Goal: Task Accomplishment & Management: Use online tool/utility

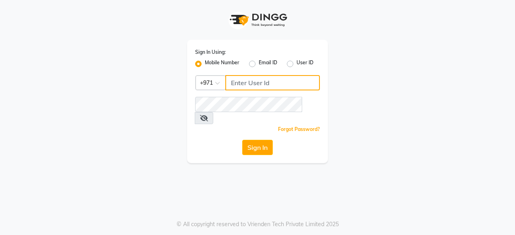
click at [258, 82] on input "Username" at bounding box center [272, 82] width 94 height 15
type input "564200768"
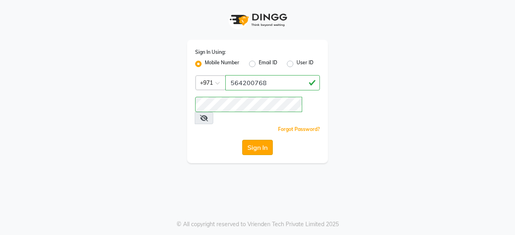
click at [260, 140] on button "Sign In" at bounding box center [257, 147] width 31 height 15
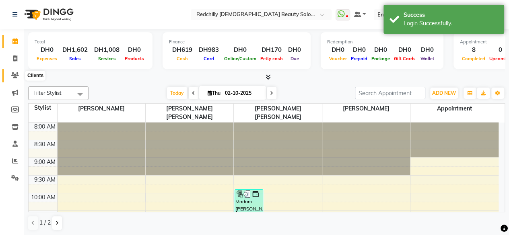
click at [15, 78] on icon at bounding box center [15, 75] width 8 height 6
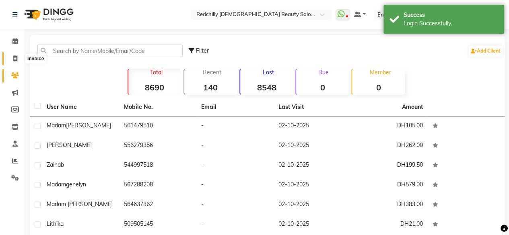
click at [16, 57] on icon at bounding box center [15, 58] width 4 height 6
select select "8996"
select select "service"
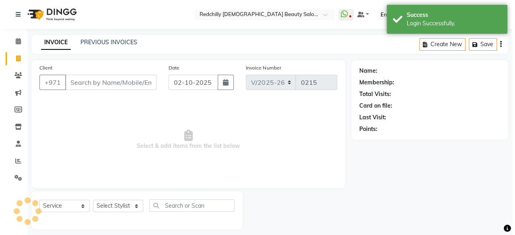
scroll to position [6, 0]
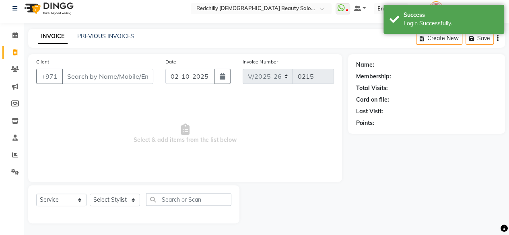
click at [68, 79] on input "Client" at bounding box center [107, 76] width 91 height 15
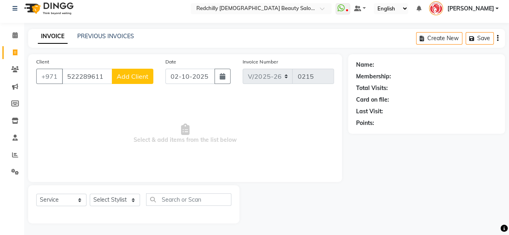
type input "522289611"
click at [138, 73] on span "Add Client" at bounding box center [133, 76] width 32 height 8
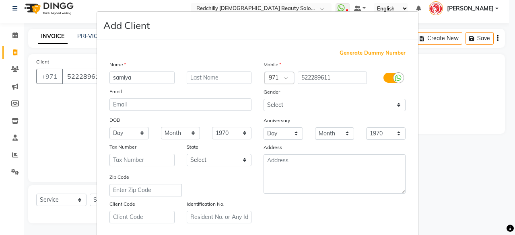
type input "samiya"
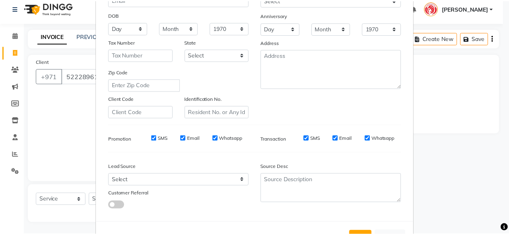
scroll to position [134, 0]
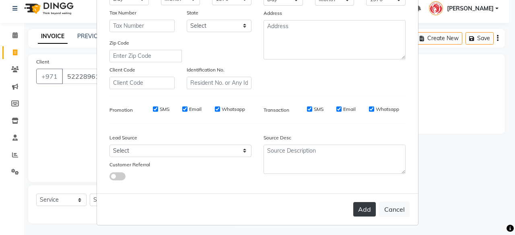
click at [365, 209] on button "Add" at bounding box center [364, 209] width 23 height 14
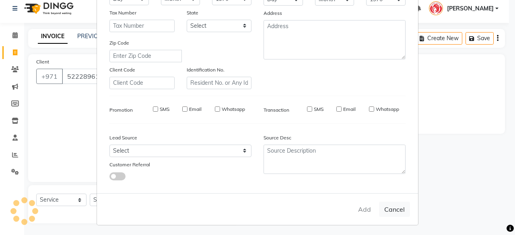
select select
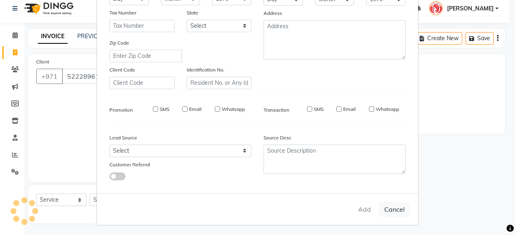
select select
checkbox input "false"
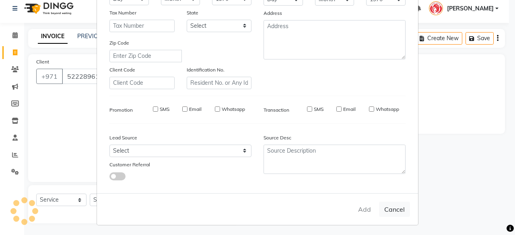
checkbox input "false"
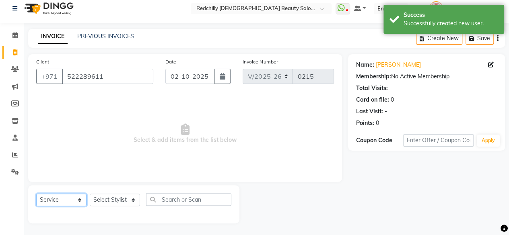
click at [82, 197] on select "Select Service Product Membership Package Voucher Prepaid Gift Card" at bounding box center [61, 200] width 50 height 12
select select "package"
click at [36, 194] on select "Select Service Product Membership Package Voucher Prepaid Gift Card" at bounding box center [61, 200] width 50 height 12
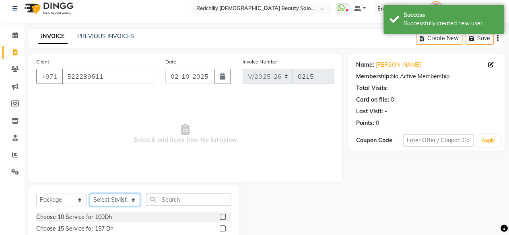
click at [129, 198] on select "Select Stylist Appointment [PERSON_NAME] [PERSON_NAME] [PERSON_NAME] Lolita Cub…" at bounding box center [115, 200] width 50 height 12
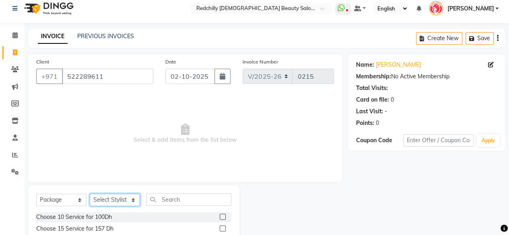
select select "91328"
click at [90, 194] on select "Select Stylist Appointment [PERSON_NAME] [PERSON_NAME] [PERSON_NAME] Lolita Cub…" at bounding box center [115, 200] width 50 height 12
drag, startPoint x: 508, startPoint y: 165, endPoint x: 513, endPoint y: 164, distance: 4.8
click at [509, 164] on html "Select Location × Redchilly [DEMOGRAPHIC_DATA] Beauty Salon, Khalidiyah WhatsAp…" at bounding box center [254, 111] width 509 height 235
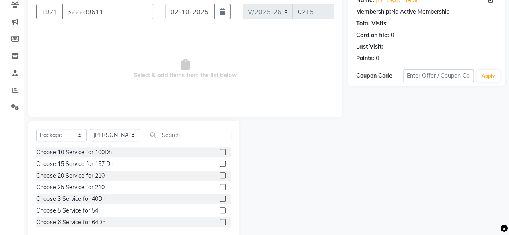
scroll to position [86, 0]
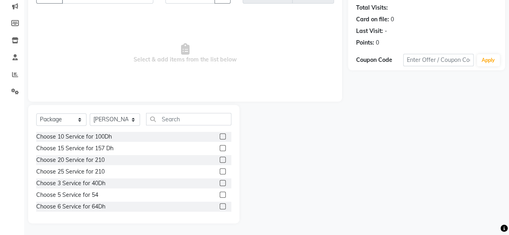
click at [220, 137] on label at bounding box center [223, 136] width 6 height 6
click at [220, 137] on input "checkbox" at bounding box center [222, 136] width 5 height 5
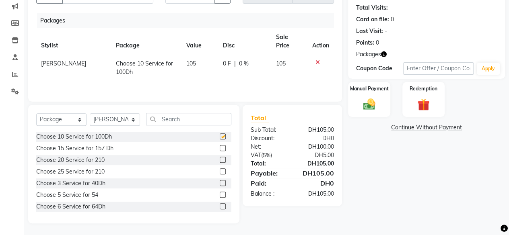
checkbox input "false"
click at [131, 118] on select "Select Stylist Appointment [PERSON_NAME] [PERSON_NAME] [PERSON_NAME] Lolita Cub…" at bounding box center [115, 119] width 50 height 12
select select "91330"
click at [90, 113] on select "Select Stylist Appointment [PERSON_NAME] [PERSON_NAME] [PERSON_NAME] Lolita Cub…" at bounding box center [115, 119] width 50 height 12
click at [166, 115] on input "text" at bounding box center [188, 119] width 85 height 12
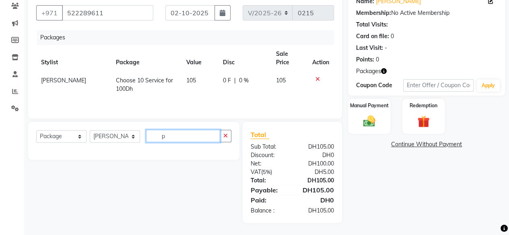
scroll to position [69, 0]
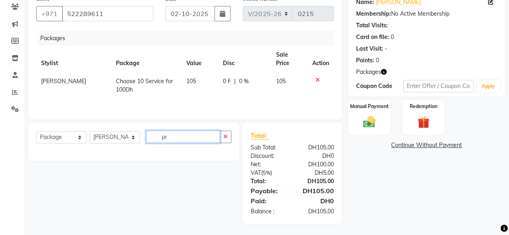
type input "pr"
click at [80, 135] on select "Select Service Product Membership Package Voucher Prepaid Gift Card" at bounding box center [61, 137] width 50 height 12
select select "service"
click at [36, 131] on select "Select Service Product Membership Package Voucher Prepaid Gift Card" at bounding box center [61, 137] width 50 height 12
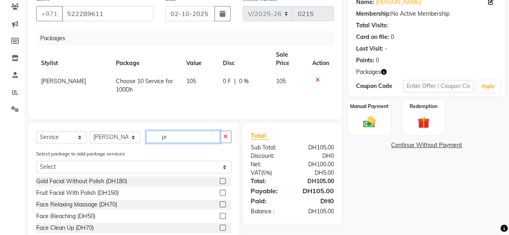
click at [178, 138] on input "pr" at bounding box center [183, 137] width 74 height 12
type input "promo ha"
click at [220, 213] on label at bounding box center [223, 216] width 6 height 6
click at [220, 214] on input "checkbox" at bounding box center [222, 216] width 5 height 5
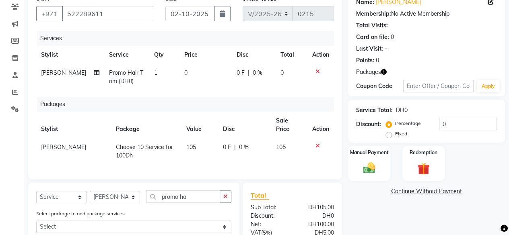
checkbox input "false"
drag, startPoint x: 150, startPoint y: 72, endPoint x: 147, endPoint y: 75, distance: 4.6
click at [149, 75] on td "1" at bounding box center [164, 77] width 30 height 27
select select "91330"
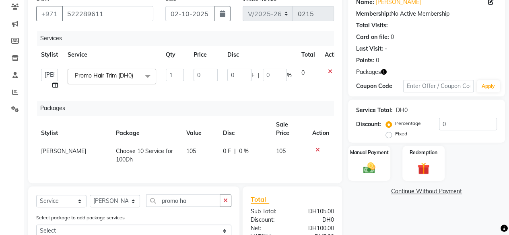
click at [147, 75] on span at bounding box center [148, 76] width 16 height 15
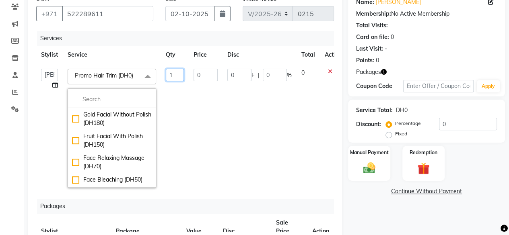
click at [174, 74] on input "1" at bounding box center [175, 75] width 18 height 12
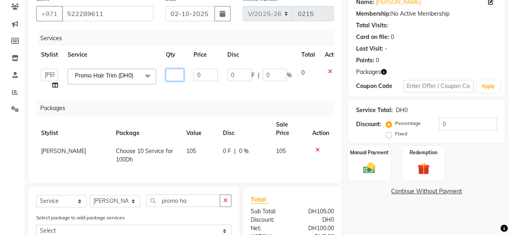
type input "2"
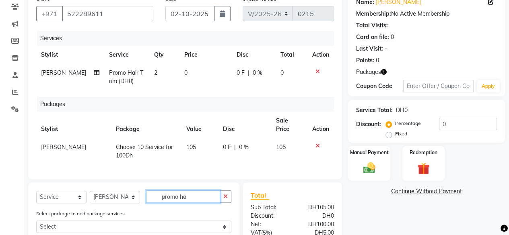
click at [189, 197] on input "promo ha" at bounding box center [183, 197] width 74 height 12
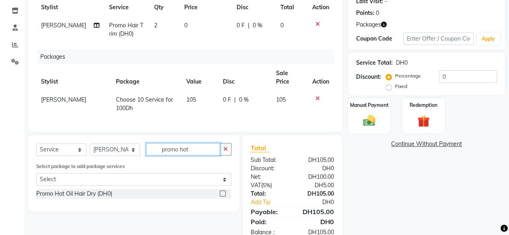
scroll to position [135, 0]
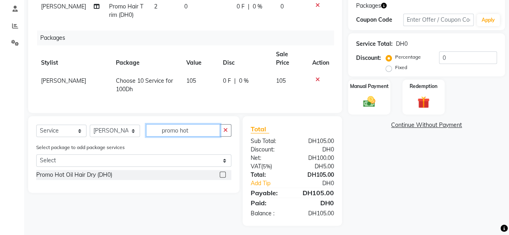
type input "promo hot"
click at [223, 172] on label at bounding box center [223, 175] width 6 height 6
click at [223, 172] on input "checkbox" at bounding box center [222, 174] width 5 height 5
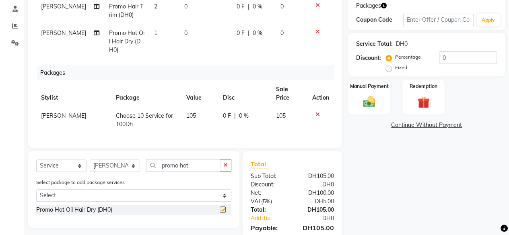
checkbox input "false"
click at [153, 34] on td "1" at bounding box center [164, 41] width 30 height 35
select select "91330"
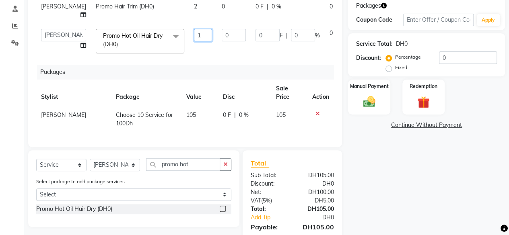
click at [194, 41] on input "1" at bounding box center [203, 35] width 18 height 12
type input "3"
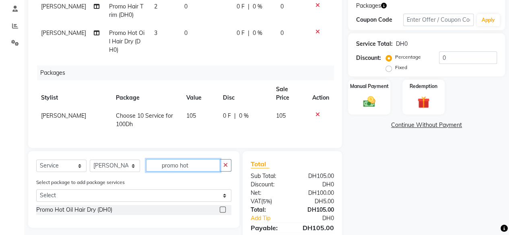
click at [195, 177] on div "Select Service Product Membership Package Voucher Prepaid Gift Card Select Styl…" at bounding box center [133, 189] width 211 height 77
click at [192, 163] on input "promo hot" at bounding box center [183, 165] width 74 height 12
type input "promo face"
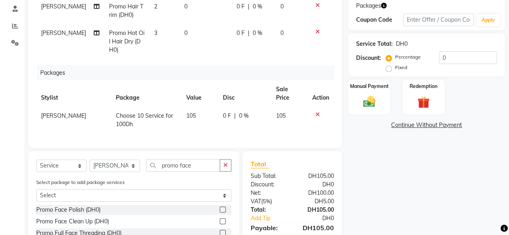
click at [220, 219] on label at bounding box center [223, 221] width 6 height 6
click at [220, 219] on input "checkbox" at bounding box center [222, 221] width 5 height 5
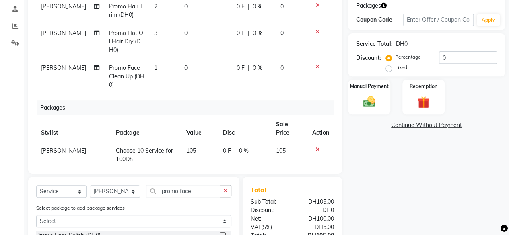
checkbox input "false"
click at [200, 188] on input "promo face" at bounding box center [183, 191] width 74 height 12
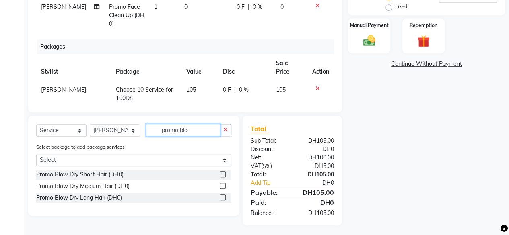
type input "promo blo"
click at [224, 195] on label at bounding box center [223, 198] width 6 height 6
click at [224, 195] on input "checkbox" at bounding box center [222, 197] width 5 height 5
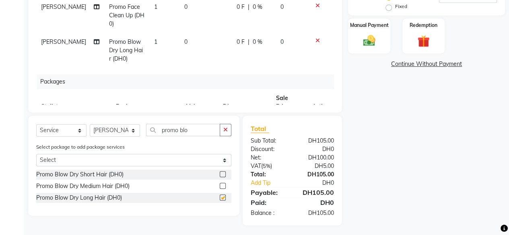
checkbox input "false"
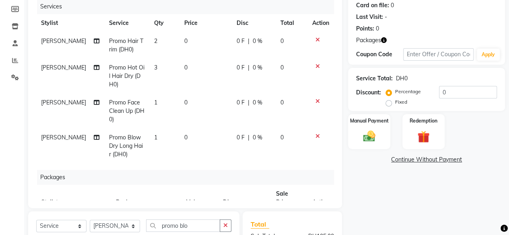
scroll to position [84, 0]
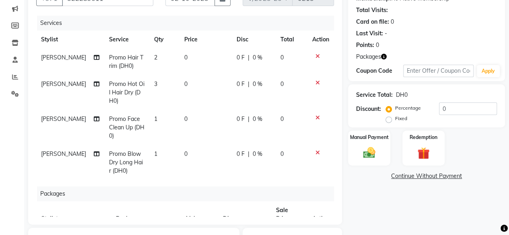
click at [149, 155] on td "1" at bounding box center [164, 162] width 30 height 35
select select "91330"
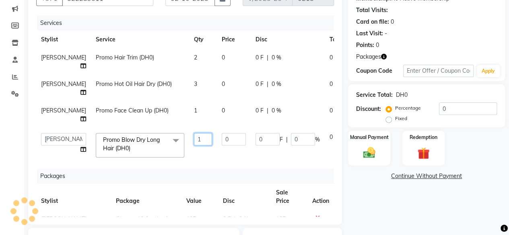
click at [194, 146] on input "1" at bounding box center [203, 139] width 18 height 12
type input "3"
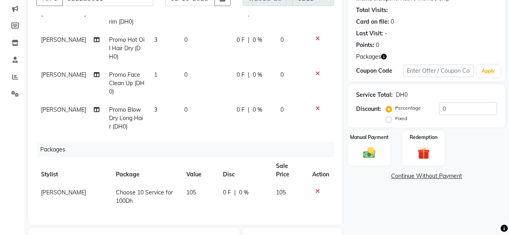
scroll to position [42, 0]
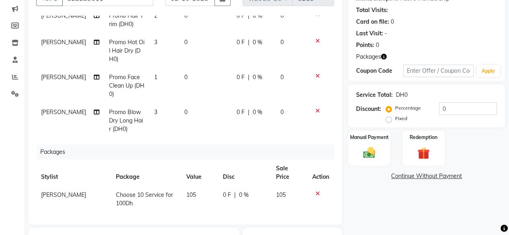
click at [170, 96] on tr "[PERSON_NAME] Promo Face Clean Up (DH0) 1 0 0 F | 0 % 0" at bounding box center [185, 85] width 298 height 35
click at [149, 76] on td "1" at bounding box center [164, 85] width 30 height 35
select select "91330"
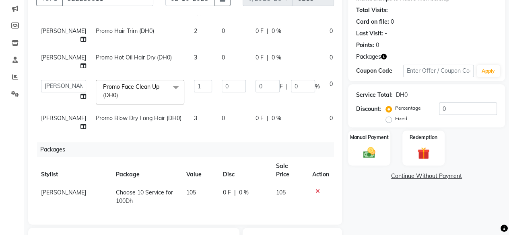
scroll to position [49, 0]
click at [146, 75] on td "Promo Hot Oil Hair Dry (DH0)" at bounding box center [140, 62] width 98 height 27
select select "91330"
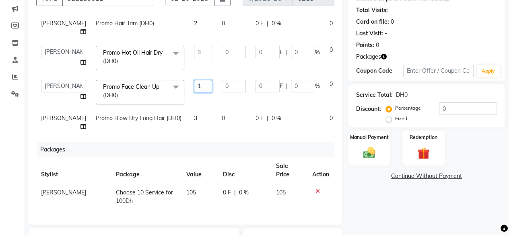
click at [194, 88] on input "1" at bounding box center [203, 86] width 18 height 12
type input "2"
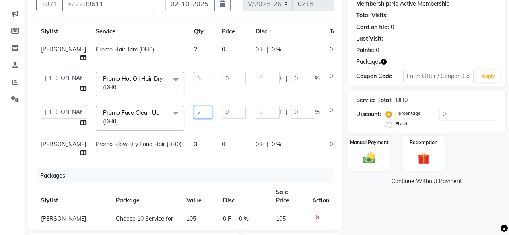
scroll to position [13, 0]
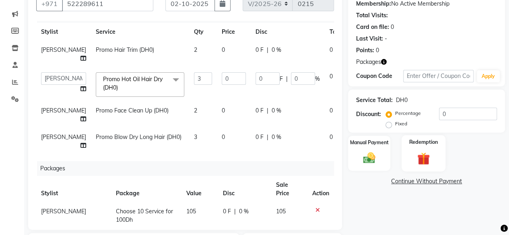
click at [416, 153] on img at bounding box center [423, 159] width 21 height 16
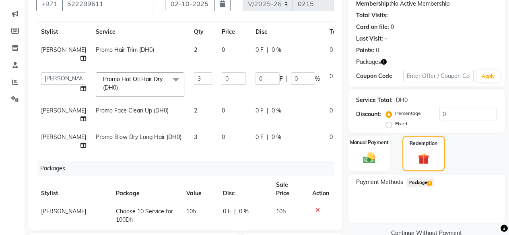
click at [423, 184] on span "Package 1" at bounding box center [420, 182] width 28 height 9
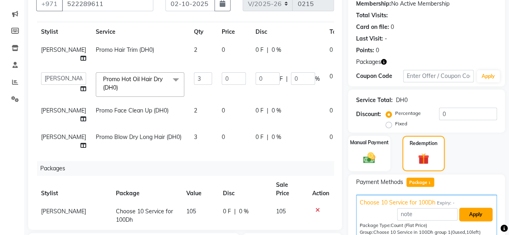
click at [467, 216] on button "Apply" at bounding box center [475, 215] width 33 height 14
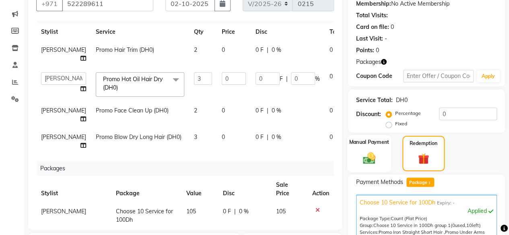
click at [360, 156] on img at bounding box center [369, 158] width 21 height 14
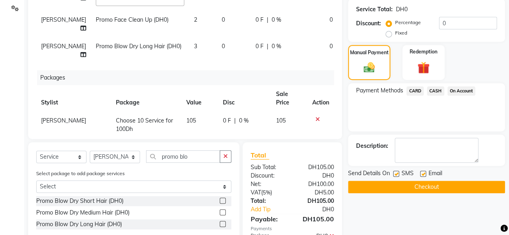
scroll to position [111, 0]
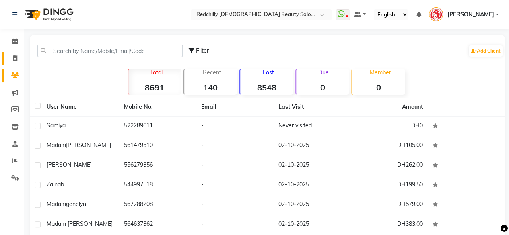
click at [15, 59] on icon at bounding box center [15, 58] width 4 height 6
select select "service"
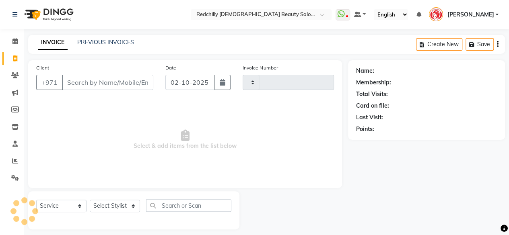
scroll to position [6, 0]
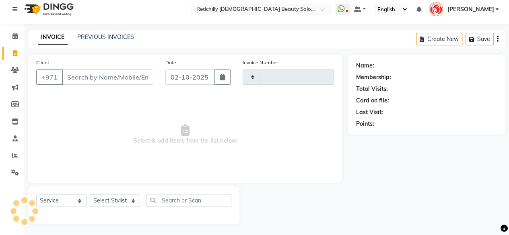
type input "0215"
select select "8996"
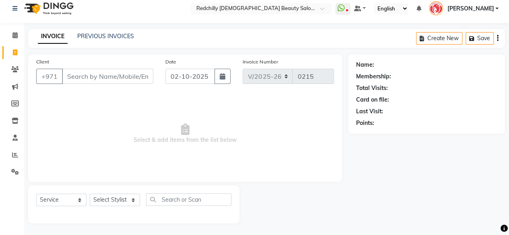
click at [81, 77] on input "Client" at bounding box center [107, 76] width 91 height 15
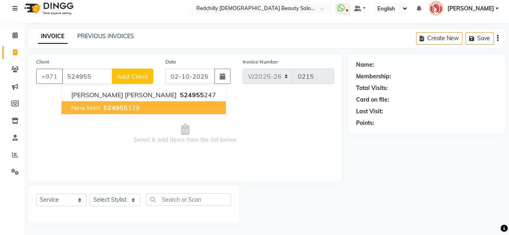
click at [128, 110] on ngb-highlight "524955 329" at bounding box center [121, 108] width 38 height 8
type input "524955329"
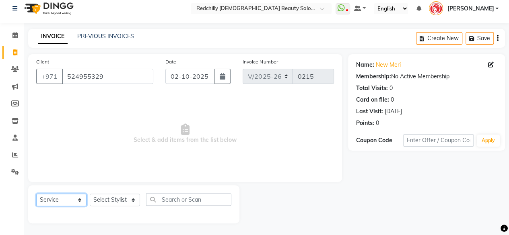
click at [80, 199] on select "Select Service Product Membership Package Voucher Prepaid Gift Card" at bounding box center [61, 200] width 50 height 12
select select "package"
click at [36, 194] on select "Select Service Product Membership Package Voucher Prepaid Gift Card" at bounding box center [61, 200] width 50 height 12
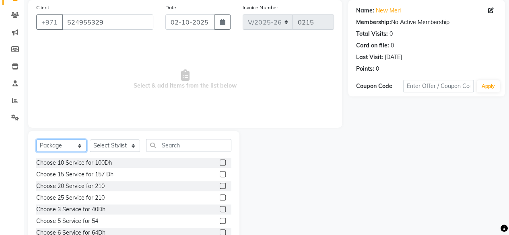
scroll to position [61, 0]
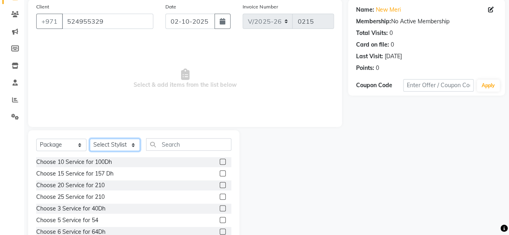
click at [131, 144] on select "Select Stylist Appointment [PERSON_NAME] [PERSON_NAME] [PERSON_NAME] Lolita Cub…" at bounding box center [115, 145] width 50 height 12
select select "91328"
click at [90, 139] on select "Select Stylist Appointment [PERSON_NAME] [PERSON_NAME] [PERSON_NAME] Lolita Cub…" at bounding box center [115, 145] width 50 height 12
click at [220, 171] on label at bounding box center [223, 173] width 6 height 6
click at [220, 171] on input "checkbox" at bounding box center [222, 173] width 5 height 5
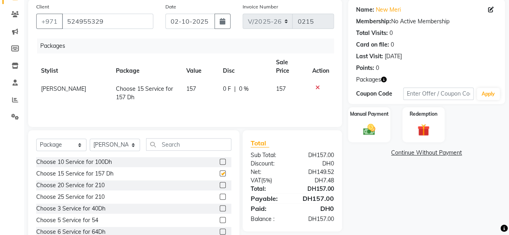
checkbox input "false"
click at [82, 144] on select "Select Service Product Membership Package Voucher Prepaid Gift Card" at bounding box center [61, 145] width 50 height 12
select select "service"
click at [36, 139] on select "Select Service Product Membership Package Voucher Prepaid Gift Card" at bounding box center [61, 145] width 50 height 12
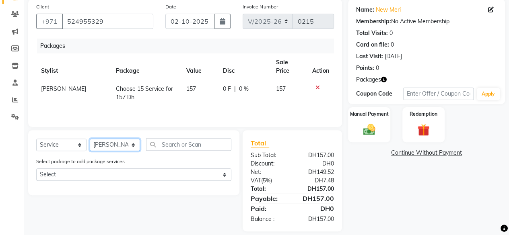
click at [133, 144] on select "Select Stylist Appointment [PERSON_NAME] [PERSON_NAME] [PERSON_NAME] Lolita Cub…" at bounding box center [115, 145] width 50 height 12
select select "91331"
click at [90, 139] on select "Select Stylist Appointment [PERSON_NAME] [PERSON_NAME] [PERSON_NAME] Lolita Cub…" at bounding box center [115, 145] width 50 height 12
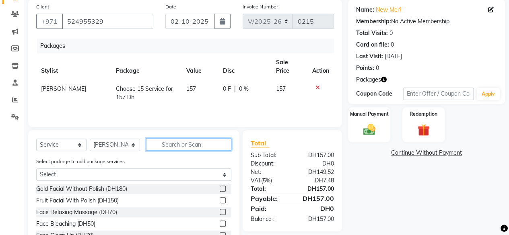
click at [160, 148] on input "text" at bounding box center [188, 144] width 85 height 12
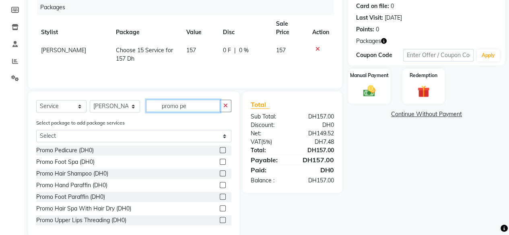
scroll to position [69, 0]
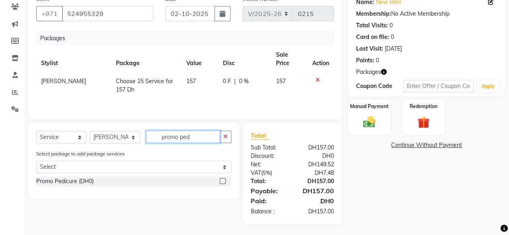
type input "promo ped"
click at [222, 182] on label at bounding box center [223, 181] width 6 height 6
click at [222, 182] on input "checkbox" at bounding box center [222, 181] width 5 height 5
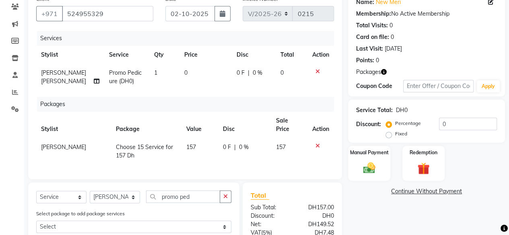
checkbox input "false"
click at [191, 196] on input "promo ped" at bounding box center [183, 197] width 74 height 12
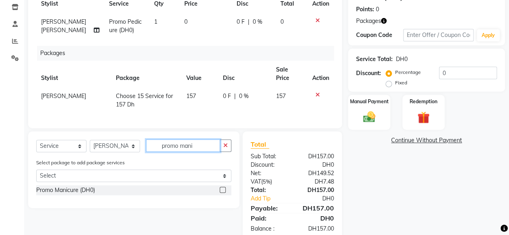
scroll to position [131, 0]
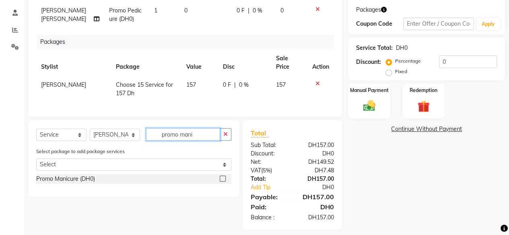
type input "promo mani"
click at [223, 176] on label at bounding box center [223, 179] width 6 height 6
click at [223, 177] on input "checkbox" at bounding box center [222, 179] width 5 height 5
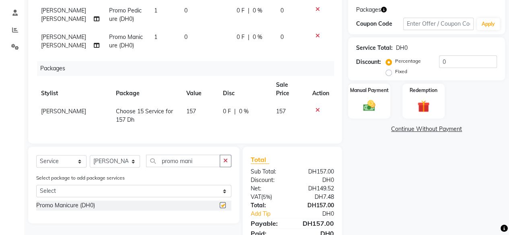
checkbox input "false"
click at [195, 156] on input "promo mani" at bounding box center [183, 161] width 74 height 12
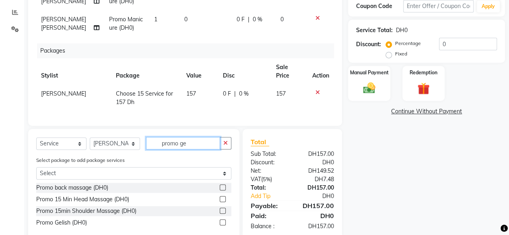
scroll to position [164, 0]
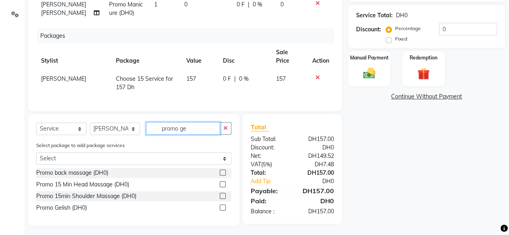
type input "promo ge"
click at [220, 206] on label at bounding box center [223, 208] width 6 height 6
click at [220, 206] on input "checkbox" at bounding box center [222, 207] width 5 height 5
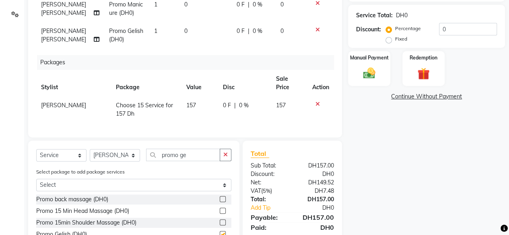
checkbox input "false"
click at [198, 156] on input "promo ge" at bounding box center [183, 155] width 74 height 12
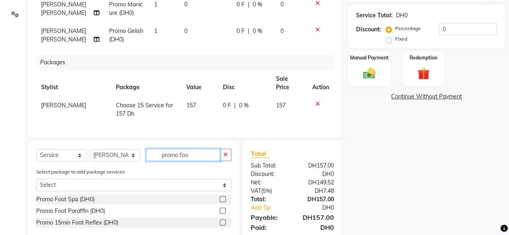
type input "promo foo"
click at [222, 197] on label at bounding box center [223, 199] width 6 height 6
click at [222, 197] on input "checkbox" at bounding box center [222, 199] width 5 height 5
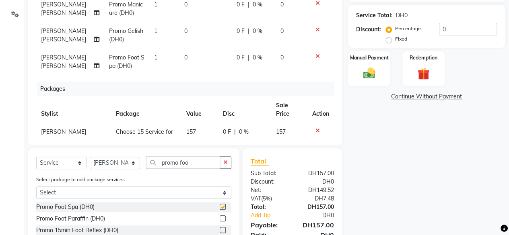
checkbox input "false"
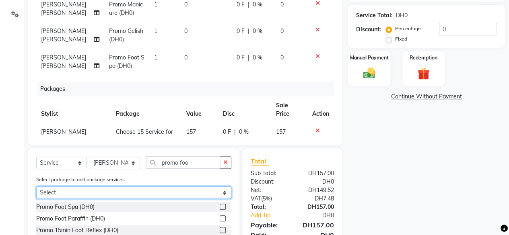
click at [222, 197] on select "Select Choose 15 Service for 157 Dh" at bounding box center [133, 193] width 195 height 12
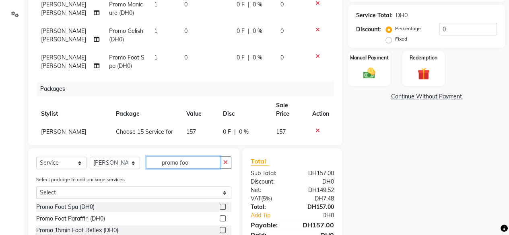
click at [200, 163] on input "promo foo" at bounding box center [183, 162] width 74 height 12
type input "promo eye"
click at [223, 207] on label at bounding box center [223, 207] width 6 height 6
click at [223, 207] on input "checkbox" at bounding box center [222, 207] width 5 height 5
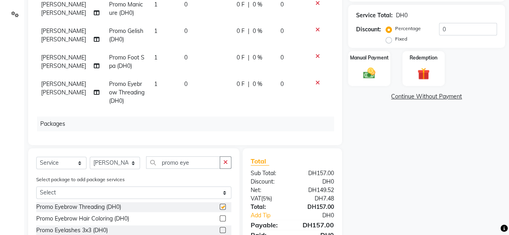
checkbox input "false"
click at [195, 164] on input "promo eye" at bounding box center [183, 162] width 74 height 12
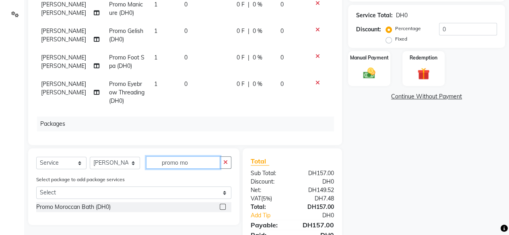
type input "promo mo"
click at [224, 206] on label at bounding box center [223, 207] width 6 height 6
click at [224, 206] on input "checkbox" at bounding box center [222, 207] width 5 height 5
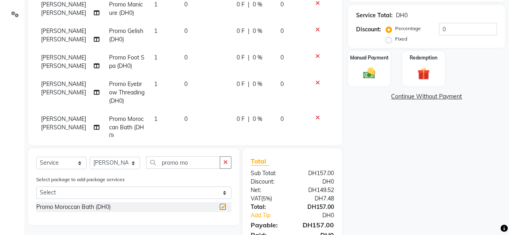
checkbox input "false"
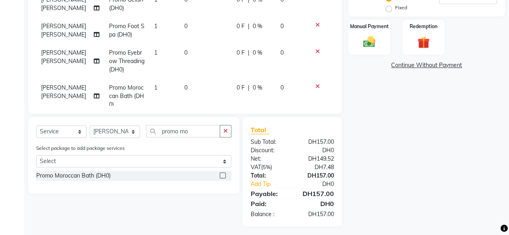
scroll to position [198, 0]
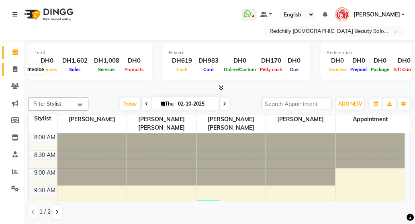
click at [14, 71] on icon at bounding box center [15, 69] width 4 height 6
select select "service"
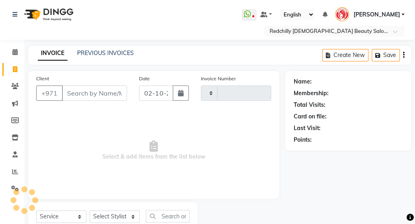
type input "0215"
select select "8996"
click at [68, 97] on input "Client" at bounding box center [94, 93] width 65 height 15
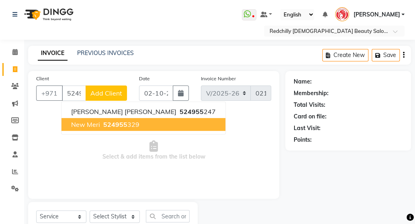
click at [96, 127] on span "new meri" at bounding box center [85, 125] width 29 height 8
type input "524955329"
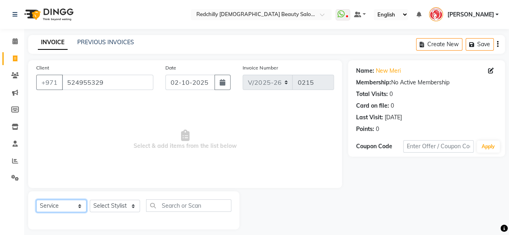
click at [80, 205] on select "Select Service Product Membership Package Voucher Prepaid Gift Card" at bounding box center [61, 206] width 50 height 12
select select "package"
click at [36, 200] on select "Select Service Product Membership Package Voucher Prepaid Gift Card" at bounding box center [61, 206] width 50 height 12
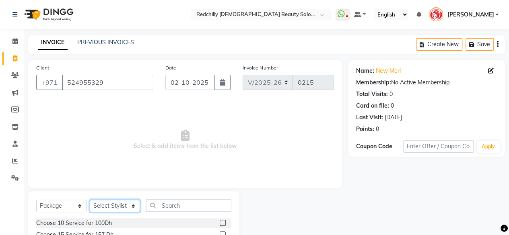
click at [130, 207] on select "Select Stylist Appointment [PERSON_NAME] [PERSON_NAME] [PERSON_NAME] Lolita Cub…" at bounding box center [115, 206] width 50 height 12
select select "91328"
click at [90, 200] on select "Select Stylist Appointment [PERSON_NAME] [PERSON_NAME] [PERSON_NAME] Lolita Cub…" at bounding box center [115, 206] width 50 height 12
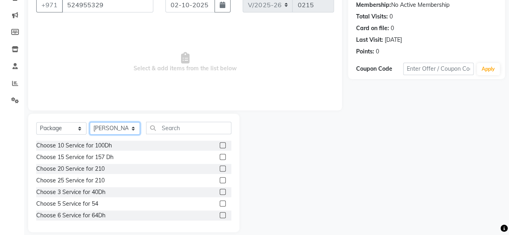
scroll to position [84, 0]
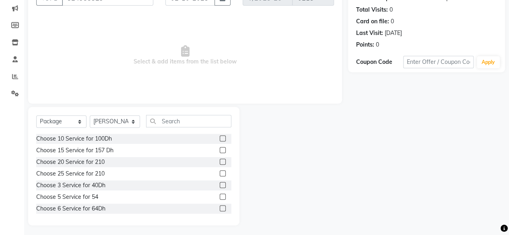
click at [220, 148] on label at bounding box center [223, 150] width 6 height 6
click at [220, 148] on input "checkbox" at bounding box center [222, 150] width 5 height 5
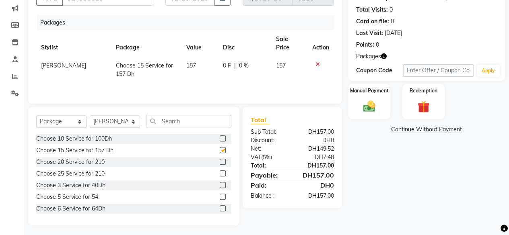
checkbox input "false"
click at [80, 123] on select "Select Service Product Membership Package Voucher Prepaid Gift Card" at bounding box center [61, 121] width 50 height 12
select select "service"
click at [36, 128] on select "Select Service Product Membership Package Voucher Prepaid Gift Card" at bounding box center [61, 121] width 50 height 12
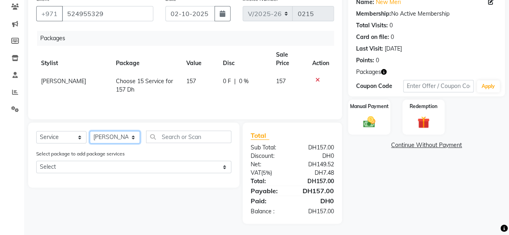
click at [133, 140] on select "Select Stylist Appointment [PERSON_NAME] [PERSON_NAME] [PERSON_NAME] Lolita Cub…" at bounding box center [115, 137] width 50 height 12
select select "91331"
click at [90, 131] on select "Select Stylist Appointment [PERSON_NAME] [PERSON_NAME] [PERSON_NAME] Lolita Cub…" at bounding box center [115, 137] width 50 height 12
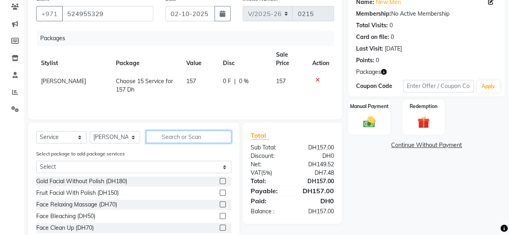
click at [169, 134] on input "text" at bounding box center [188, 137] width 85 height 12
click at [179, 136] on input "promo" at bounding box center [183, 137] width 74 height 12
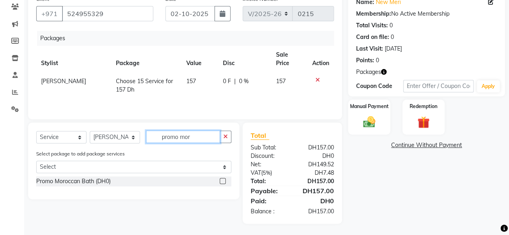
type input "promo mor"
click at [222, 181] on label at bounding box center [223, 181] width 6 height 6
click at [222, 181] on input "checkbox" at bounding box center [222, 181] width 5 height 5
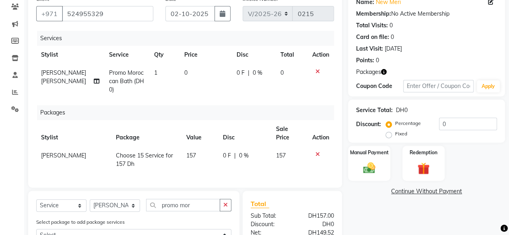
checkbox input "false"
click at [154, 74] on span "1" at bounding box center [155, 72] width 3 height 7
select select "91331"
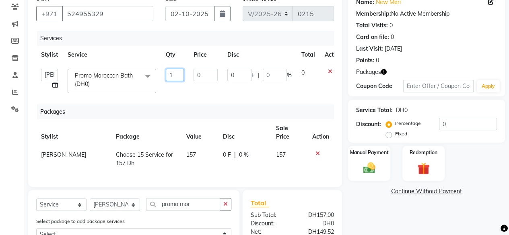
click at [176, 74] on input "1" at bounding box center [175, 75] width 18 height 12
type input "5"
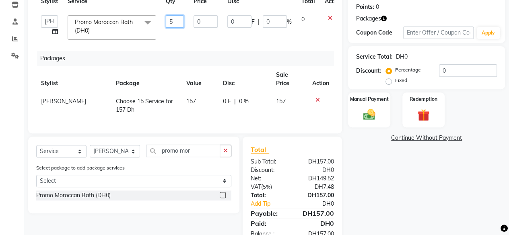
scroll to position [123, 0]
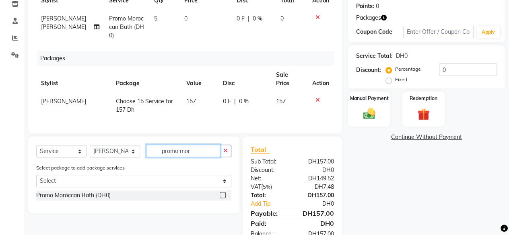
click at [193, 150] on input "promo mor" at bounding box center [183, 151] width 74 height 12
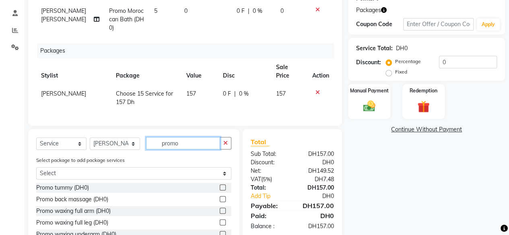
scroll to position [155, 0]
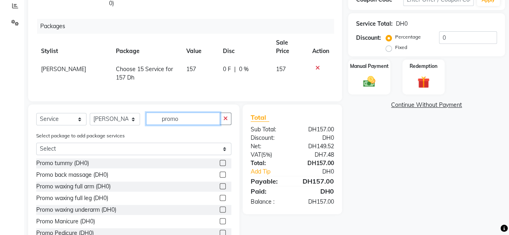
click at [184, 119] on input "promo" at bounding box center [183, 119] width 74 height 12
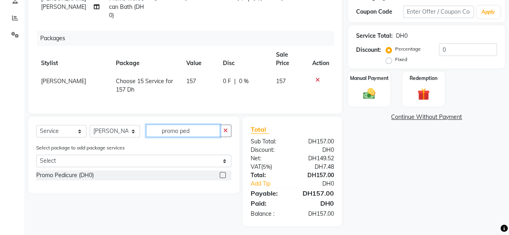
type input "promo ped"
click at [224, 173] on label at bounding box center [223, 175] width 6 height 6
click at [224, 173] on input "checkbox" at bounding box center [222, 175] width 5 height 5
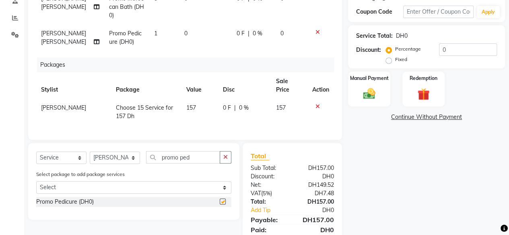
checkbox input "false"
click at [191, 155] on input "promo ped" at bounding box center [183, 157] width 74 height 12
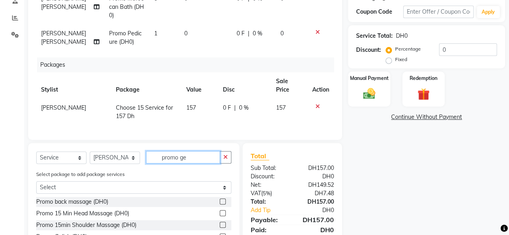
scroll to position [172, 0]
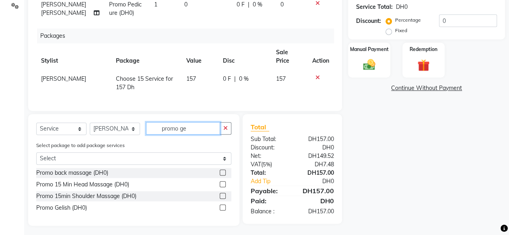
type input "promo ge"
click at [222, 205] on label at bounding box center [223, 208] width 6 height 6
click at [222, 205] on input "checkbox" at bounding box center [222, 207] width 5 height 5
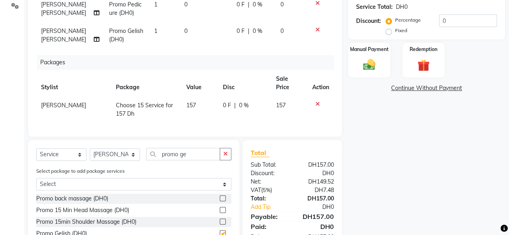
checkbox input "false"
click at [189, 154] on input "promo ge" at bounding box center [183, 154] width 74 height 12
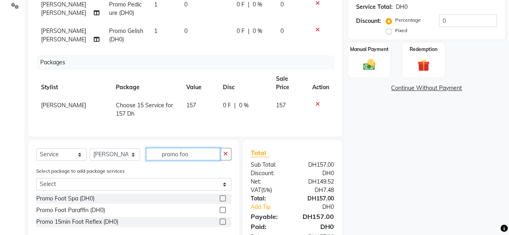
type input "promo foo"
click at [222, 197] on label at bounding box center [223, 198] width 6 height 6
click at [222, 197] on input "checkbox" at bounding box center [222, 198] width 5 height 5
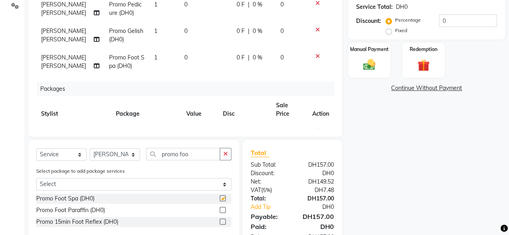
checkbox input "false"
click at [190, 152] on input "promo foo" at bounding box center [183, 154] width 74 height 12
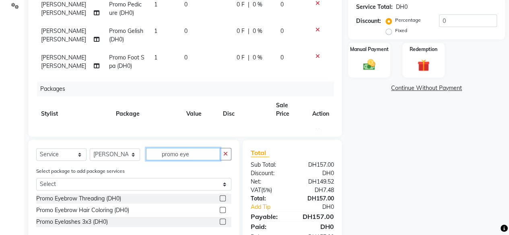
type input "promo eye"
click at [221, 198] on label at bounding box center [223, 198] width 6 height 6
click at [221, 198] on input "checkbox" at bounding box center [222, 198] width 5 height 5
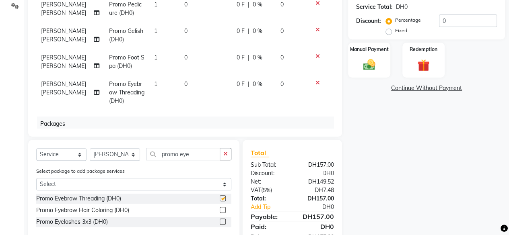
checkbox input "false"
click at [232, 148] on div "Select Service Product Membership Package Voucher Prepaid Gift Card Select Styl…" at bounding box center [133, 190] width 211 height 100
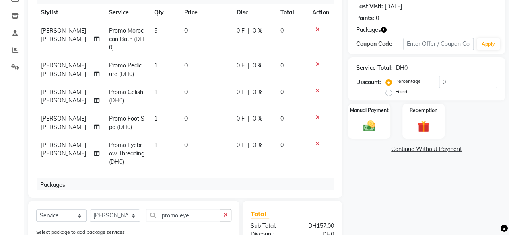
scroll to position [112, 0]
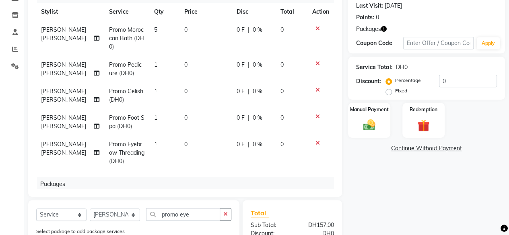
click at [154, 88] on span "1" at bounding box center [155, 91] width 3 height 7
select select "91331"
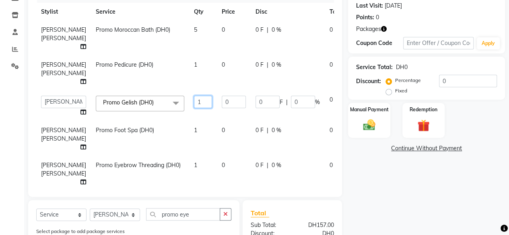
click at [194, 108] on input "1" at bounding box center [203, 102] width 18 height 12
type input "6"
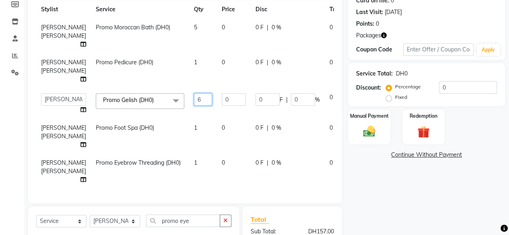
scroll to position [0, 0]
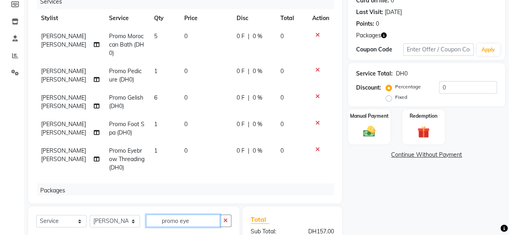
click at [194, 221] on input "promo eye" at bounding box center [183, 221] width 74 height 12
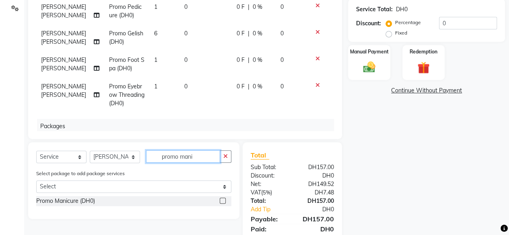
scroll to position [171, 0]
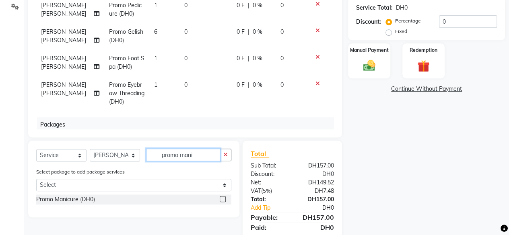
type input "promo mani"
click at [222, 201] on label at bounding box center [223, 199] width 6 height 6
click at [222, 201] on input "checkbox" at bounding box center [222, 199] width 5 height 5
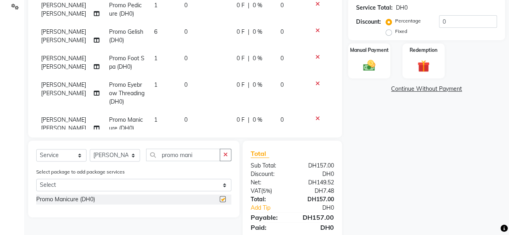
checkbox input "false"
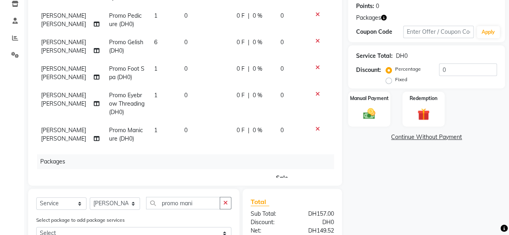
scroll to position [0, 0]
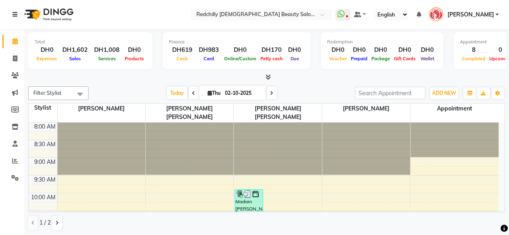
click at [17, 14] on icon at bounding box center [14, 15] width 5 height 6
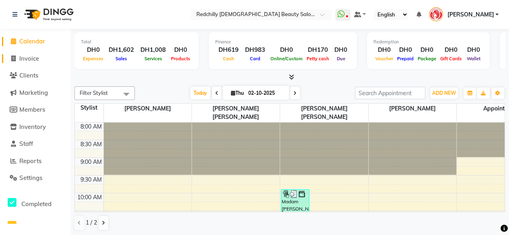
click at [28, 60] on span "Invoice" at bounding box center [29, 59] width 20 height 8
select select "service"
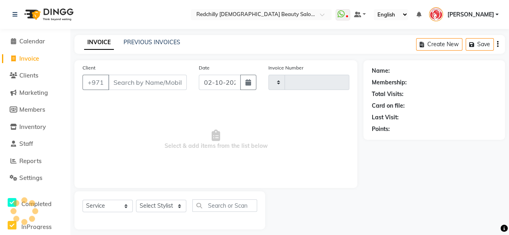
type input "0215"
select select "8996"
click at [136, 83] on input "Client" at bounding box center [147, 82] width 78 height 15
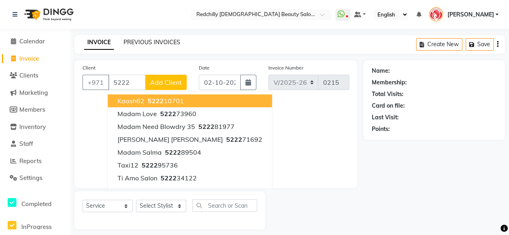
type input "5222"
click at [130, 41] on link "PREVIOUS INVOICES" at bounding box center [151, 42] width 57 height 7
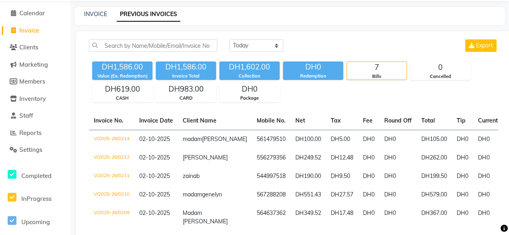
scroll to position [29, 0]
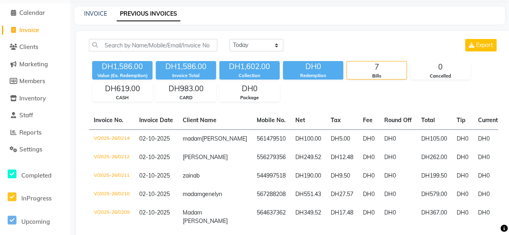
click at [31, 28] on span "Invoice" at bounding box center [29, 30] width 20 height 8
select select "8996"
select select "service"
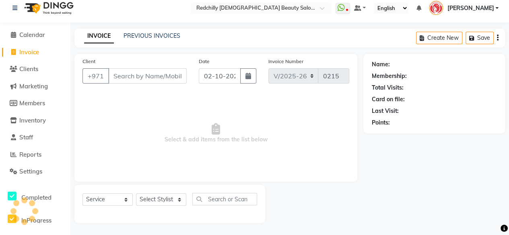
scroll to position [6, 0]
click at [117, 76] on input "Client" at bounding box center [147, 76] width 78 height 15
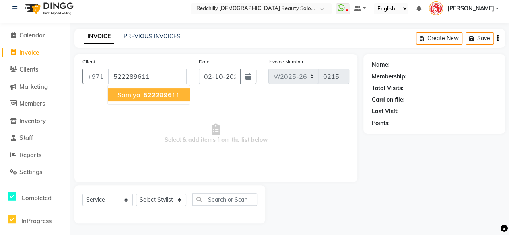
type input "522289611"
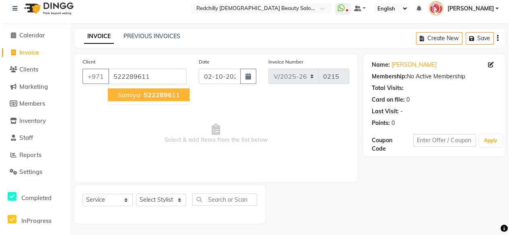
click at [144, 96] on span "5222896" at bounding box center [158, 95] width 28 height 8
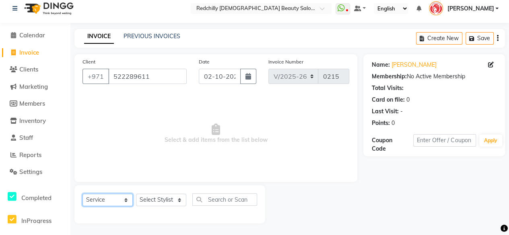
click at [126, 202] on select "Select Service Product Membership Package Voucher Prepaid Gift Card" at bounding box center [107, 200] width 50 height 12
select select "package"
click at [82, 194] on select "Select Service Product Membership Package Voucher Prepaid Gift Card" at bounding box center [107, 200] width 50 height 12
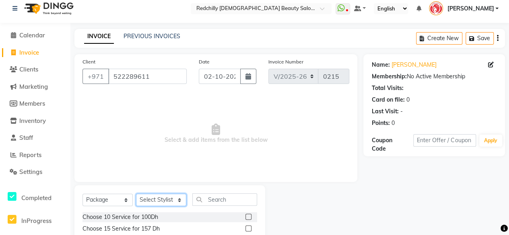
click at [179, 200] on select "Select Stylist Appointment [PERSON_NAME] [PERSON_NAME] [PERSON_NAME] Lolita Cub…" at bounding box center [161, 200] width 50 height 12
select select "91328"
click at [136, 194] on select "Select Stylist Appointment [PERSON_NAME] [PERSON_NAME] [PERSON_NAME] Lolita Cub…" at bounding box center [161, 200] width 50 height 12
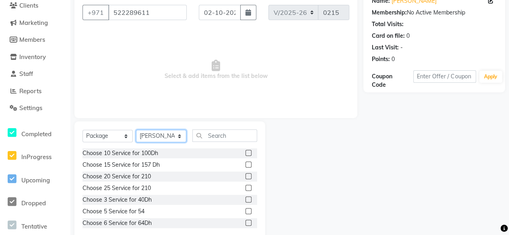
scroll to position [72, 0]
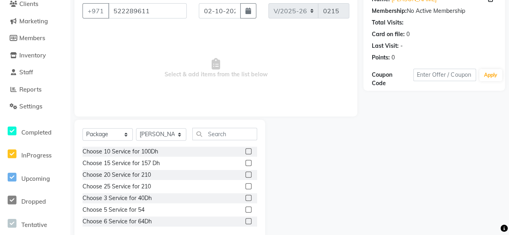
click at [245, 153] on label at bounding box center [248, 151] width 6 height 6
click at [245, 153] on input "checkbox" at bounding box center [247, 151] width 5 height 5
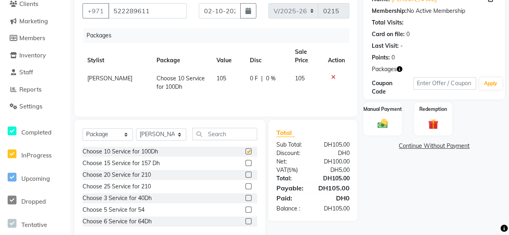
checkbox input "false"
click at [126, 132] on select "Select Service Product Membership Package Voucher Prepaid Gift Card" at bounding box center [107, 134] width 50 height 12
select select "service"
click at [82, 131] on select "Select Service Product Membership Package Voucher Prepaid Gift Card" at bounding box center [107, 134] width 50 height 12
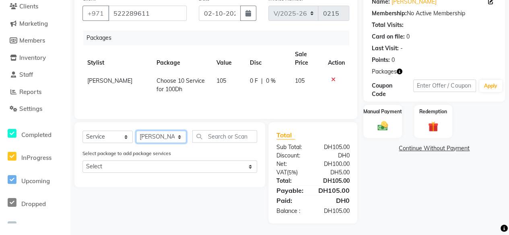
click at [179, 137] on select "Select Stylist Appointment [PERSON_NAME] [PERSON_NAME] [PERSON_NAME] Lolita Cub…" at bounding box center [161, 137] width 50 height 12
select select "91330"
click at [136, 131] on select "Select Stylist Appointment [PERSON_NAME] [PERSON_NAME] [PERSON_NAME] Lolita Cub…" at bounding box center [161, 137] width 50 height 12
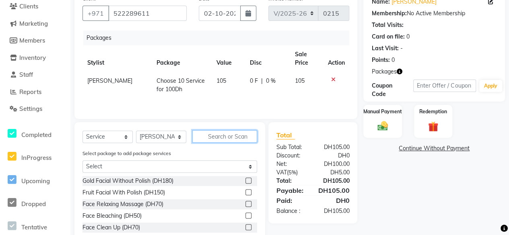
click at [211, 136] on input "text" at bounding box center [224, 136] width 65 height 12
type input "h"
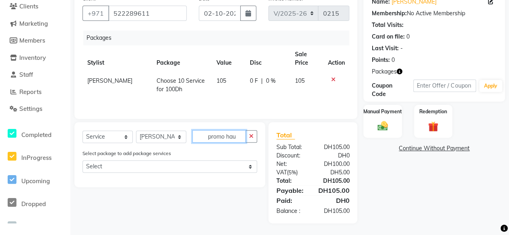
click at [230, 135] on input "promo hau" at bounding box center [218, 136] width 53 height 12
click at [235, 136] on input "promo au" at bounding box center [218, 136] width 53 height 12
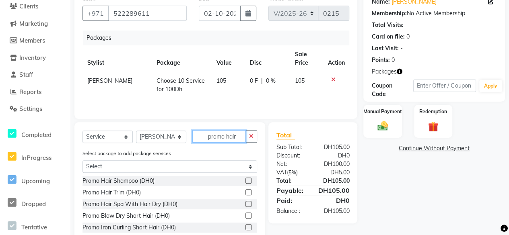
type input "promo hair"
click at [245, 191] on label at bounding box center [248, 192] width 6 height 6
click at [245, 191] on input "checkbox" at bounding box center [247, 192] width 5 height 5
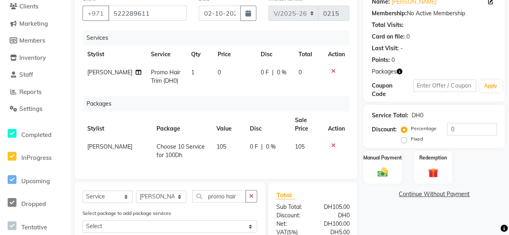
checkbox input "false"
click at [191, 74] on span "1" at bounding box center [192, 72] width 3 height 7
select select "91330"
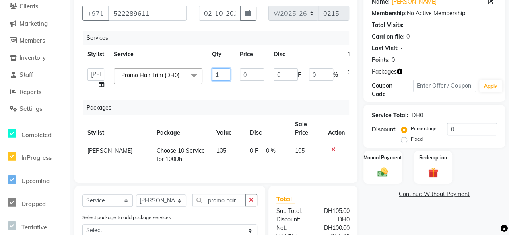
click at [225, 73] on input "1" at bounding box center [221, 74] width 18 height 12
type input "2"
click at [239, 205] on input "promo hair" at bounding box center [218, 200] width 53 height 12
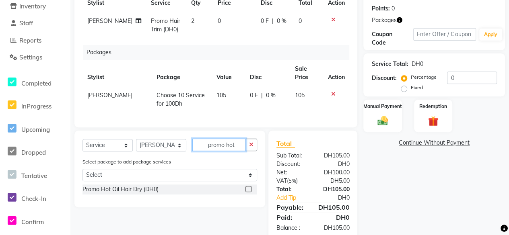
scroll to position [143, 0]
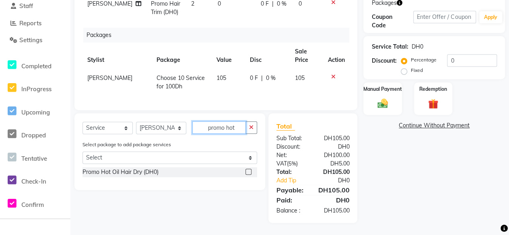
type input "promo hot"
click at [247, 173] on label at bounding box center [248, 172] width 6 height 6
click at [247, 173] on input "checkbox" at bounding box center [247, 172] width 5 height 5
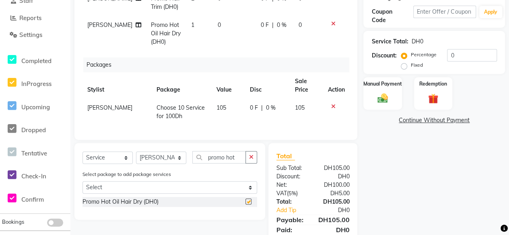
checkbox input "false"
click at [186, 24] on td "1" at bounding box center [199, 33] width 27 height 35
select select "91330"
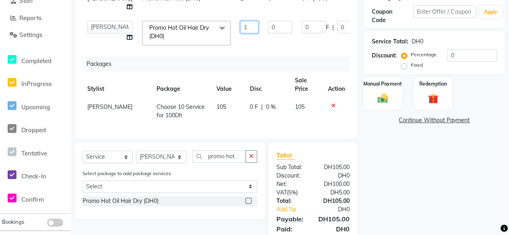
click at [240, 33] on input "1" at bounding box center [249, 27] width 18 height 12
type input "3"
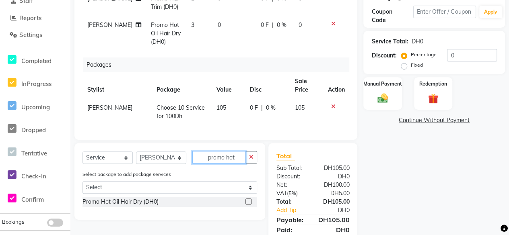
click at [237, 179] on div "Select Service Product Membership Package Voucher Prepaid Gift Card Select Styl…" at bounding box center [169, 181] width 191 height 77
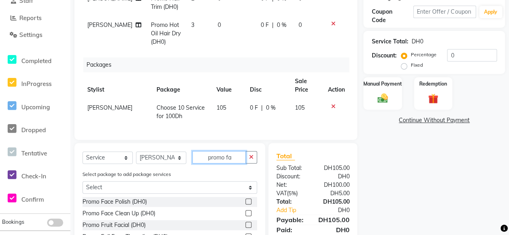
type input "promo fa"
click at [247, 216] on label at bounding box center [248, 213] width 6 height 6
click at [247, 216] on input "checkbox" at bounding box center [247, 213] width 5 height 5
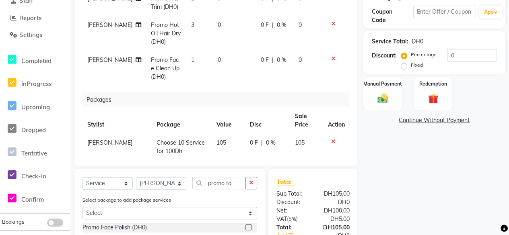
checkbox input "false"
click at [191, 58] on span "1" at bounding box center [192, 59] width 3 height 7
select select "91330"
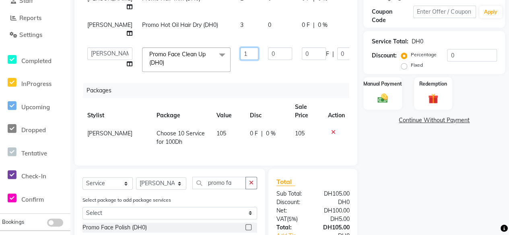
click at [240, 60] on input "1" at bounding box center [249, 53] width 18 height 12
type input "2"
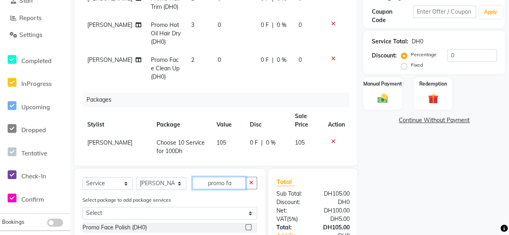
click at [232, 185] on input "promo fa" at bounding box center [218, 183] width 53 height 12
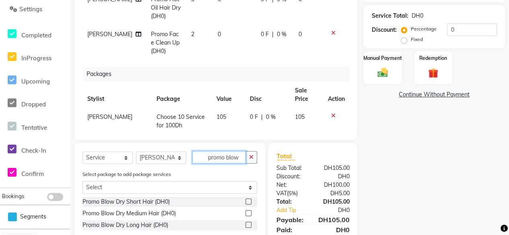
scroll to position [198, 0]
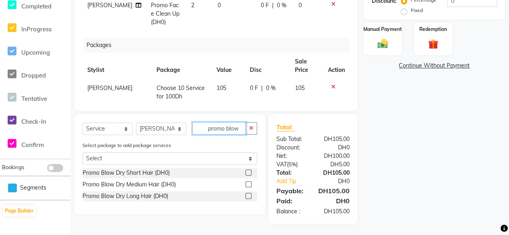
type input "promo blow"
click at [246, 195] on label at bounding box center [248, 196] width 6 height 6
click at [246, 195] on input "checkbox" at bounding box center [247, 196] width 5 height 5
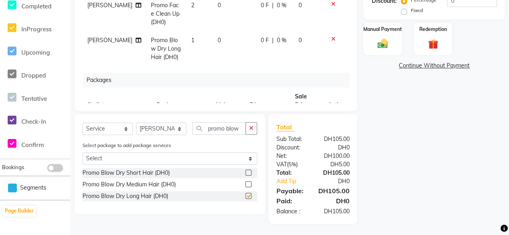
checkbox input "false"
click at [186, 37] on td "1" at bounding box center [199, 48] width 27 height 35
select select "91330"
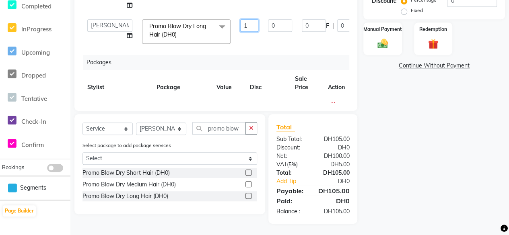
click at [240, 32] on input "1" at bounding box center [249, 25] width 18 height 12
type input "3"
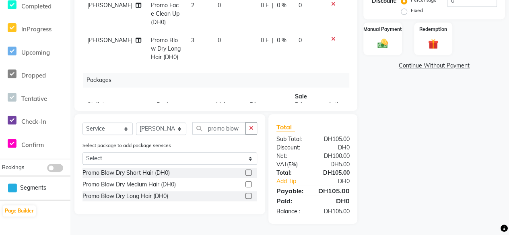
click at [421, 133] on div "Name: Samiya Membership: No Active Membership Total Visits: Card on file: 0 Las…" at bounding box center [437, 42] width 148 height 361
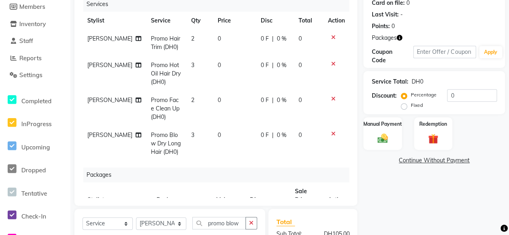
scroll to position [101, 0]
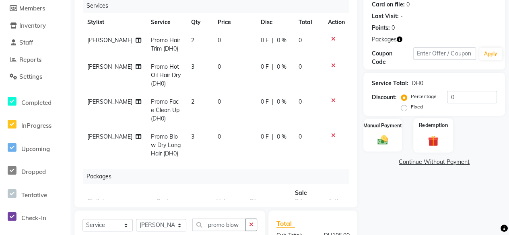
click at [420, 140] on div "Redemption" at bounding box center [433, 135] width 40 height 34
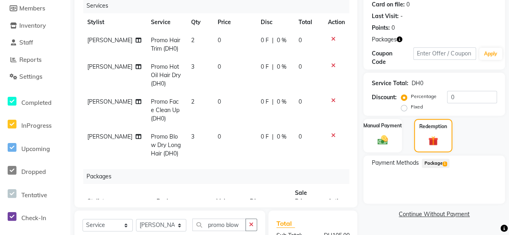
click at [421, 163] on span "Package 1" at bounding box center [435, 163] width 28 height 9
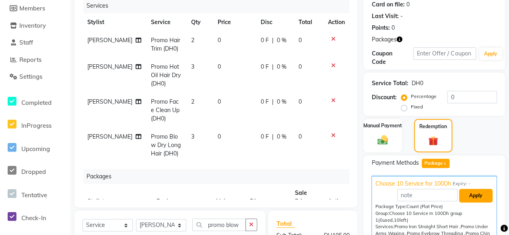
click at [421, 196] on button "Apply" at bounding box center [475, 196] width 33 height 14
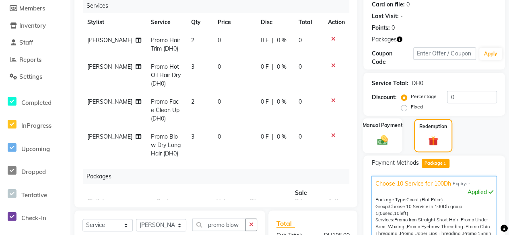
click at [385, 144] on img at bounding box center [382, 140] width 17 height 12
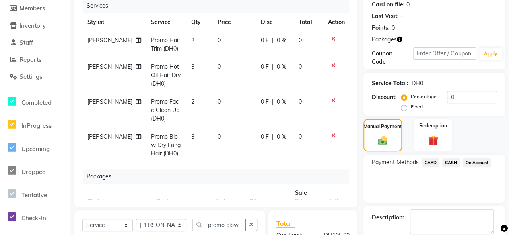
click at [421, 166] on span "CARD" at bounding box center [429, 162] width 17 height 9
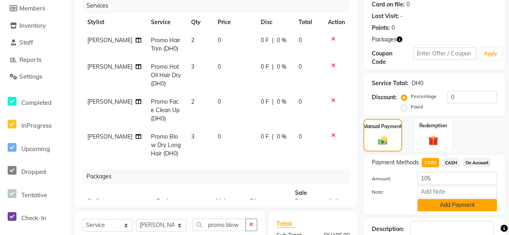
click at [421, 205] on button "Add Payment" at bounding box center [457, 205] width 80 height 12
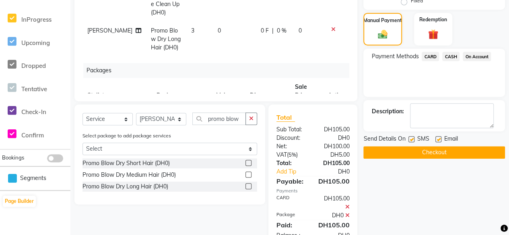
scroll to position [232, 0]
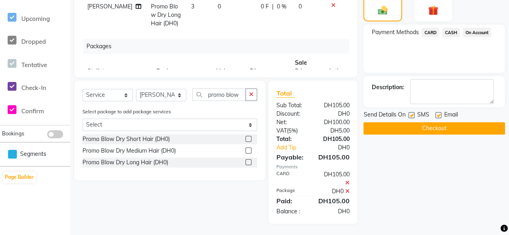
click at [421, 126] on button "Checkout" at bounding box center [434, 128] width 142 height 12
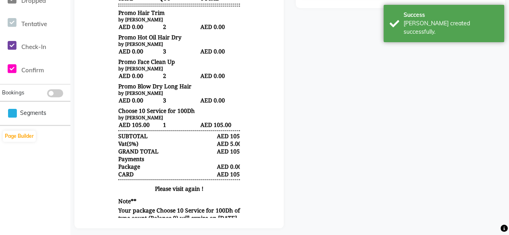
scroll to position [284, 0]
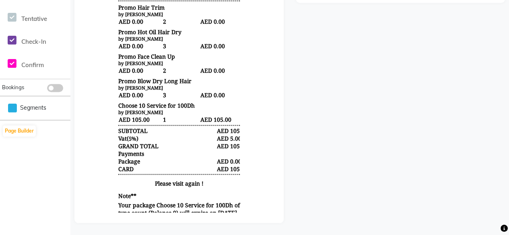
scroll to position [6, 0]
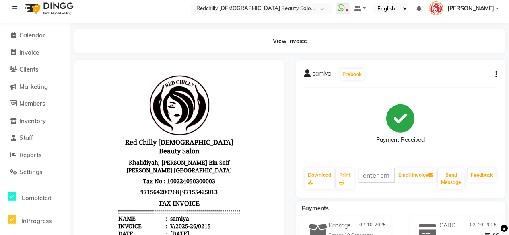
select select "service"
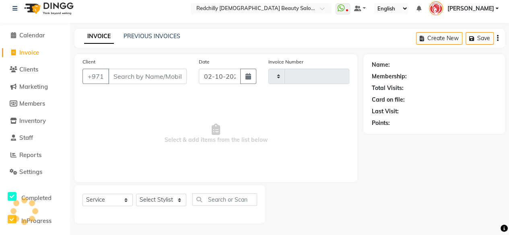
type input "0216"
select select "8996"
click at [125, 76] on input "Client" at bounding box center [147, 76] width 78 height 15
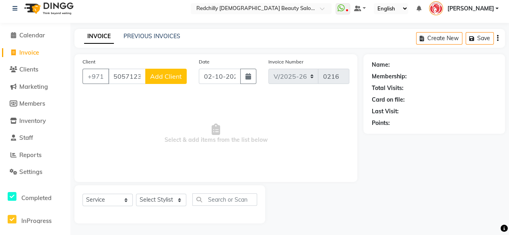
type input "505712397"
click at [168, 76] on span "Add Client" at bounding box center [166, 76] width 32 height 8
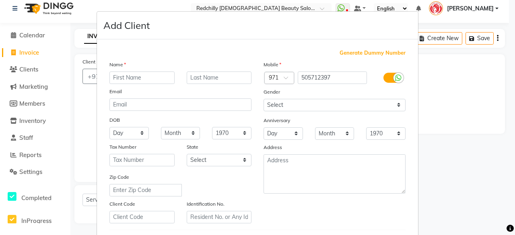
click at [129, 78] on input "text" at bounding box center [141, 78] width 65 height 12
type input "rian"
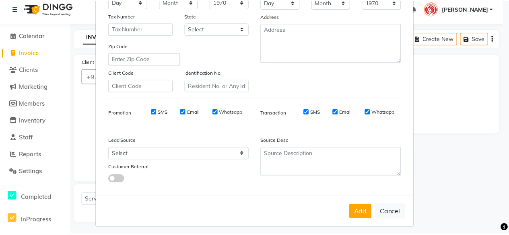
scroll to position [134, 0]
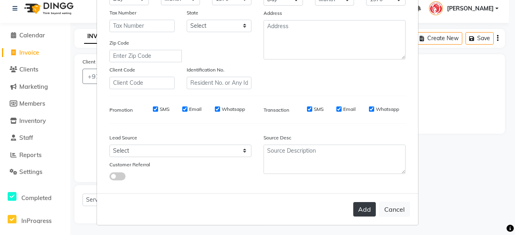
click at [365, 210] on button "Add" at bounding box center [364, 209] width 23 height 14
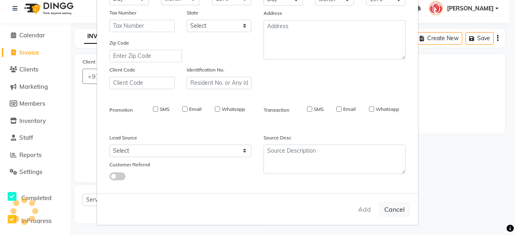
select select
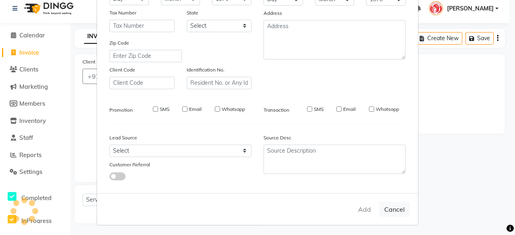
select select
checkbox input "false"
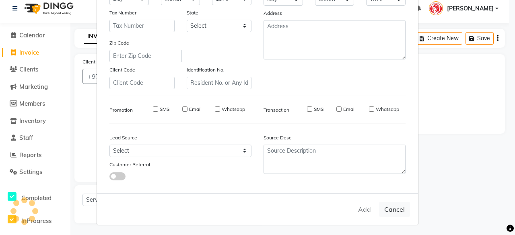
checkbox input "false"
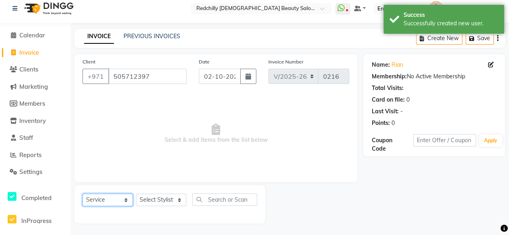
click at [127, 200] on select "Select Service Product Membership Package Voucher Prepaid Gift Card" at bounding box center [107, 200] width 50 height 12
click at [82, 194] on select "Select Service Product Membership Package Voucher Prepaid Gift Card" at bounding box center [107, 200] width 50 height 12
click at [180, 199] on select "Select Stylist Appointment [PERSON_NAME] [PERSON_NAME] [PERSON_NAME] Lolita Cub…" at bounding box center [161, 200] width 50 height 12
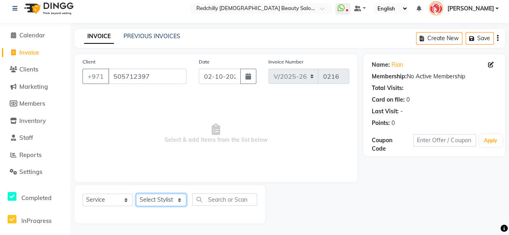
select select "91330"
click at [136, 194] on select "Select Stylist Appointment [PERSON_NAME] [PERSON_NAME] [PERSON_NAME] Lolita Cub…" at bounding box center [161, 200] width 50 height 12
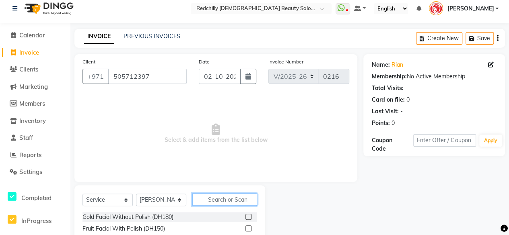
click at [203, 200] on input "text" at bounding box center [224, 199] width 65 height 12
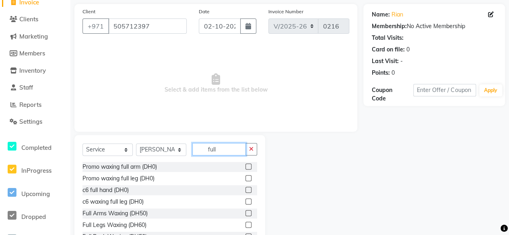
scroll to position [35, 0]
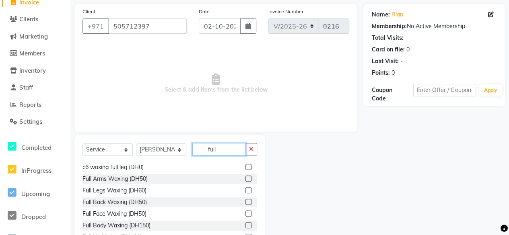
type input "full"
click at [245, 211] on label at bounding box center [248, 214] width 6 height 6
click at [245, 211] on input "checkbox" at bounding box center [247, 213] width 5 height 5
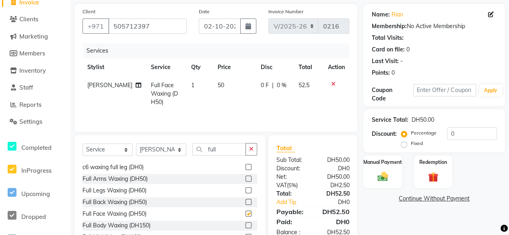
checkbox input "false"
click at [222, 147] on input "full" at bounding box center [218, 149] width 53 height 12
type input "f"
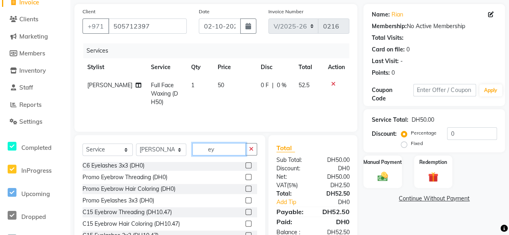
scroll to position [71, 0]
type input "eye"
click at [245, 176] on label at bounding box center [248, 177] width 6 height 6
click at [245, 176] on input "checkbox" at bounding box center [247, 177] width 5 height 5
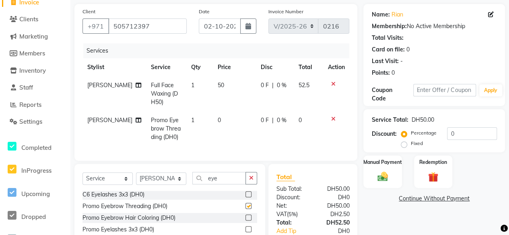
checkbox input "false"
click at [219, 182] on input "eye" at bounding box center [218, 178] width 53 height 12
type input "e"
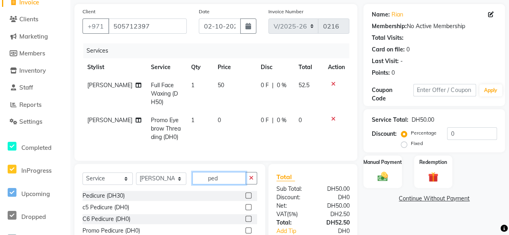
type input "ped"
click at [246, 199] on label at bounding box center [248, 196] width 6 height 6
click at [246, 199] on input "checkbox" at bounding box center [247, 195] width 5 height 5
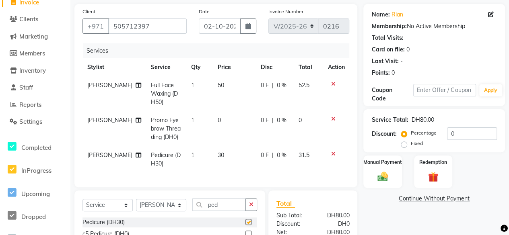
checkbox input "false"
click at [333, 117] on icon at bounding box center [333, 119] width 4 height 6
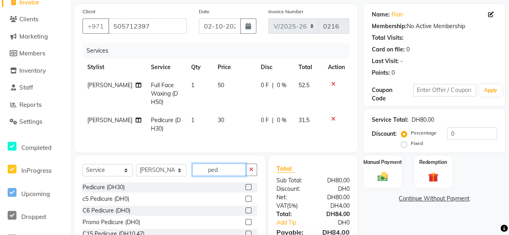
click at [233, 176] on input "ped" at bounding box center [218, 170] width 53 height 12
type input "p"
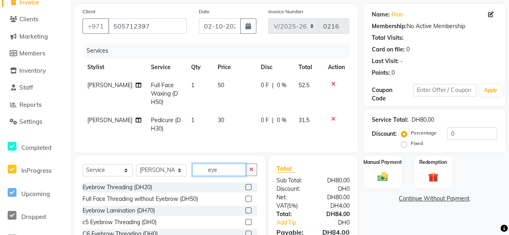
type input "eye"
click at [245, 190] on label at bounding box center [248, 187] width 6 height 6
click at [245, 190] on input "checkbox" at bounding box center [247, 187] width 5 height 5
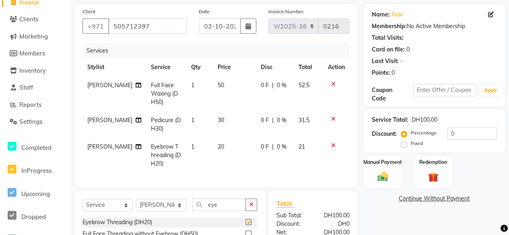
checkbox input "false"
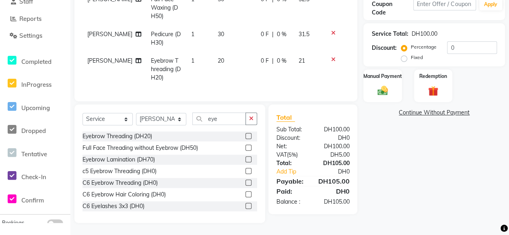
scroll to position [148, 0]
click at [389, 90] on img at bounding box center [382, 90] width 17 height 12
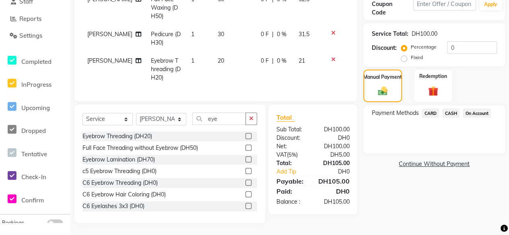
click at [421, 109] on span "CASH" at bounding box center [450, 113] width 17 height 9
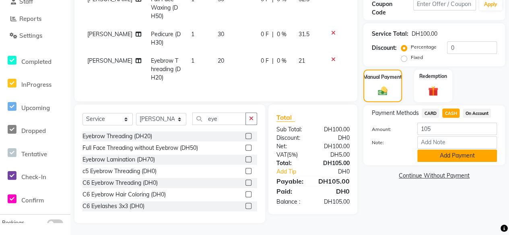
click at [421, 150] on button "Add Payment" at bounding box center [457, 156] width 80 height 12
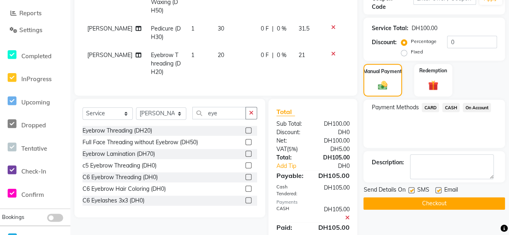
click at [421, 203] on button "Checkout" at bounding box center [434, 203] width 142 height 12
